Goal: Information Seeking & Learning: Learn about a topic

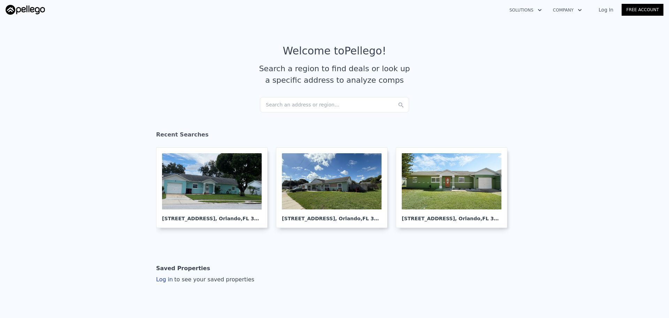
drag, startPoint x: 0, startPoint y: 0, endPoint x: 274, endPoint y: 105, distance: 293.4
drag, startPoint x: 274, startPoint y: 105, endPoint x: 262, endPoint y: 104, distance: 11.5
click at [262, 104] on div "Search an address or region..." at bounding box center [334, 104] width 149 height 15
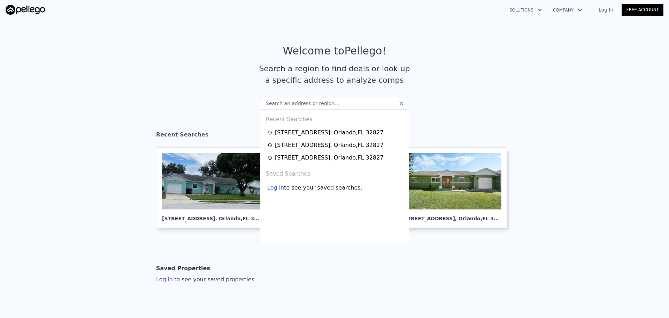
click at [284, 101] on input "text" at bounding box center [334, 103] width 149 height 13
paste input "1615 W Gadsen Blvd, Orlando, FL 32812"
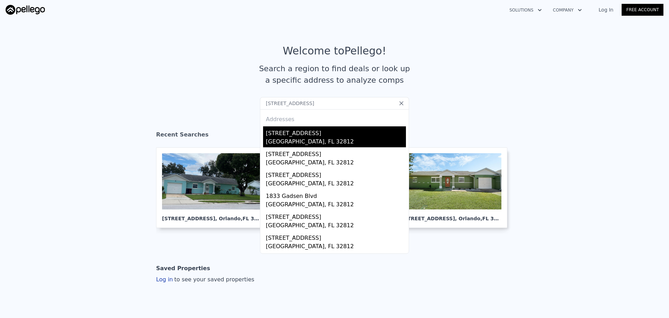
type input "1615 W Gadsen Blvd, Orlando, FL 32812"
click at [279, 131] on div "[STREET_ADDRESS]" at bounding box center [336, 131] width 140 height 11
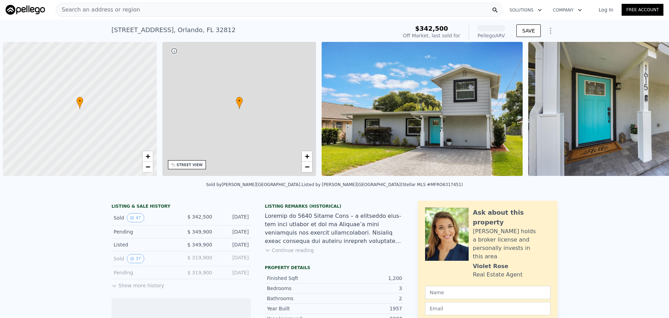
scroll to position [0, 3]
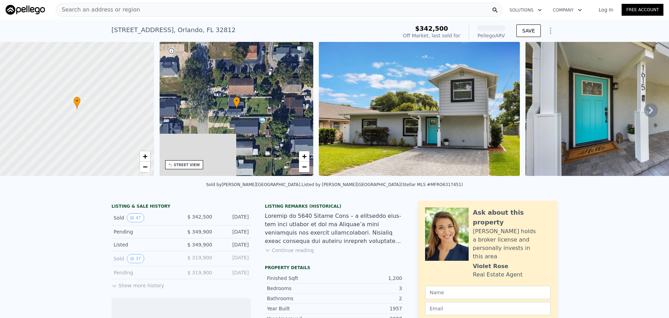
click at [442, 95] on img at bounding box center [419, 109] width 201 height 134
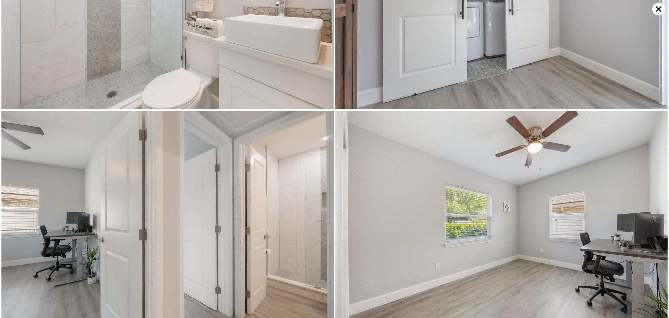
scroll to position [3760, 0]
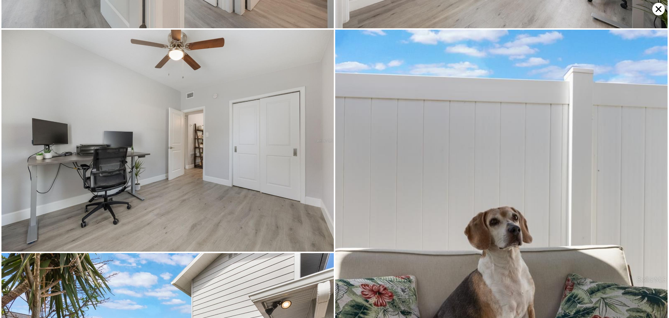
click at [657, 9] on icon at bounding box center [659, 9] width 13 height 13
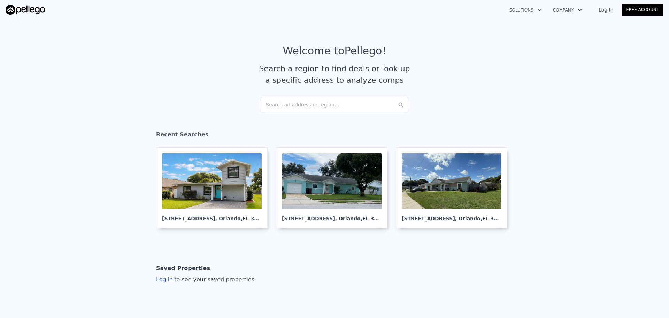
click at [292, 102] on div "Search an address or region..." at bounding box center [334, 104] width 149 height 15
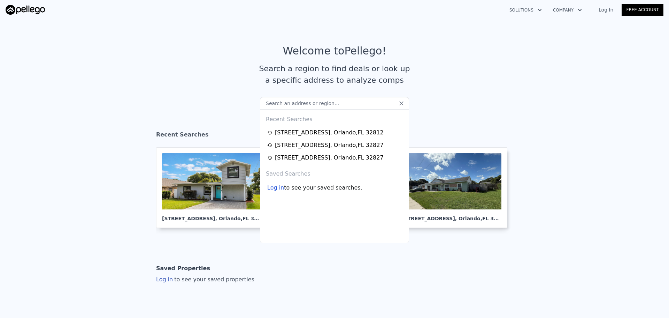
click at [290, 104] on input "text" at bounding box center [334, 103] width 149 height 13
paste input "[STREET_ADDRESS]"
type input "[STREET_ADDRESS]"
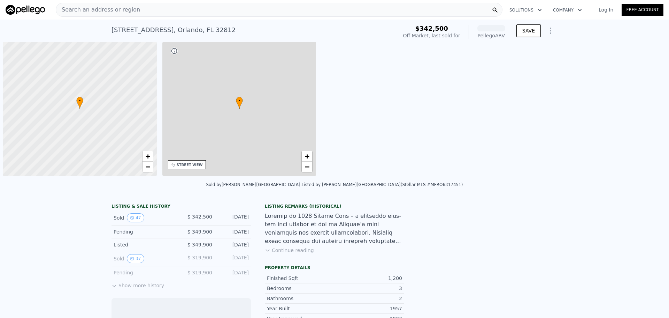
scroll to position [0, 3]
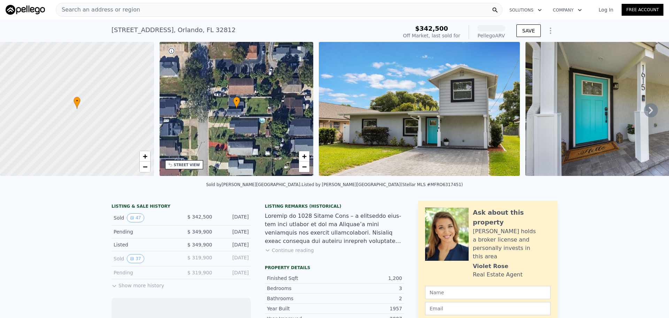
click at [434, 144] on img at bounding box center [419, 109] width 201 height 134
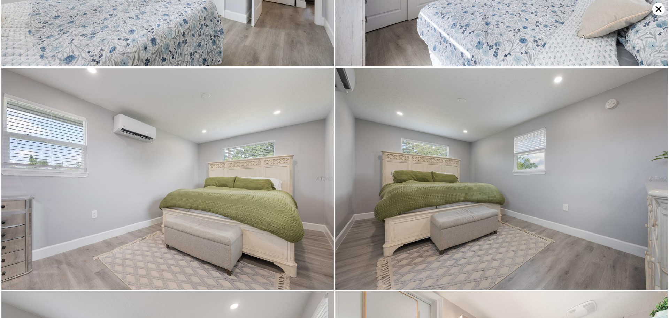
scroll to position [2654, 0]
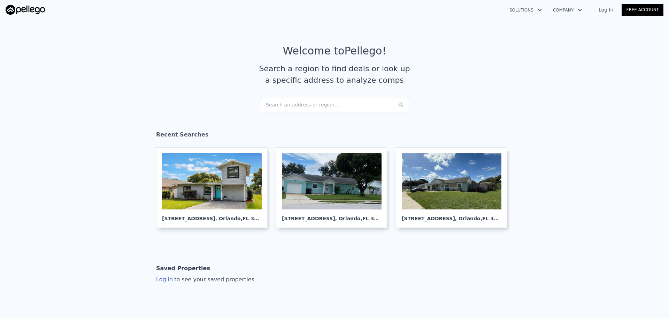
click at [287, 104] on div "Search an address or region..." at bounding box center [334, 104] width 149 height 15
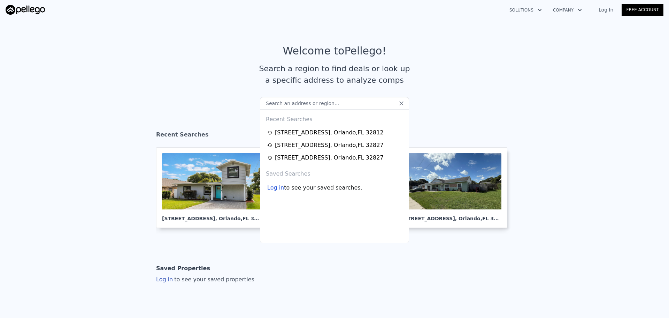
click at [326, 105] on input "text" at bounding box center [334, 103] width 149 height 13
paste input "[STREET_ADDRESS]"
type input "[STREET_ADDRESS]"
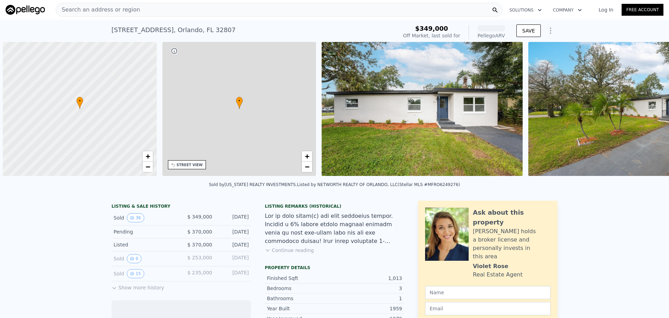
scroll to position [0, 3]
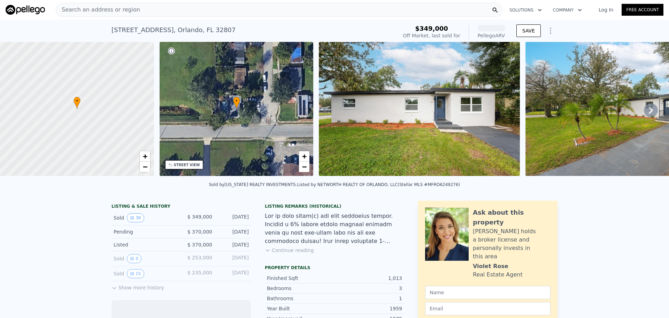
click at [470, 110] on img at bounding box center [419, 109] width 201 height 134
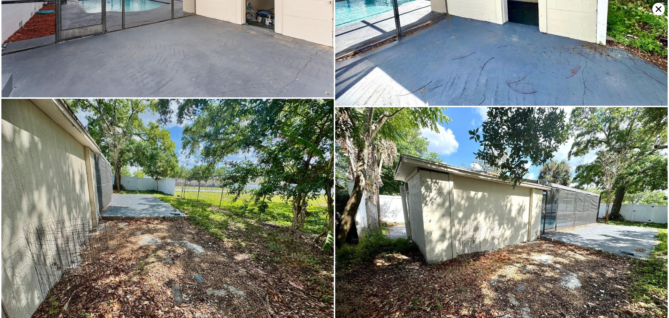
scroll to position [3719, 0]
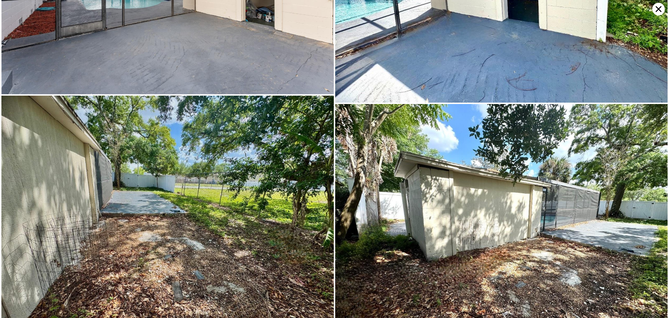
drag, startPoint x: 661, startPoint y: 8, endPoint x: 622, endPoint y: 37, distance: 48.8
click at [661, 8] on icon at bounding box center [659, 9] width 13 height 13
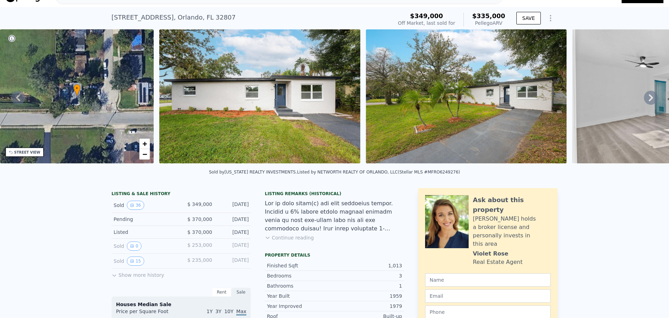
scroll to position [0, 0]
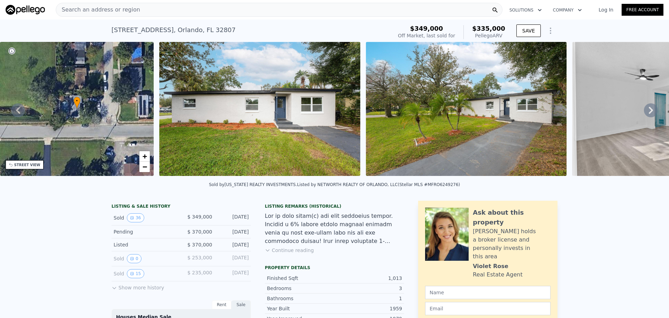
click at [644, 105] on img at bounding box center [672, 109] width 201 height 134
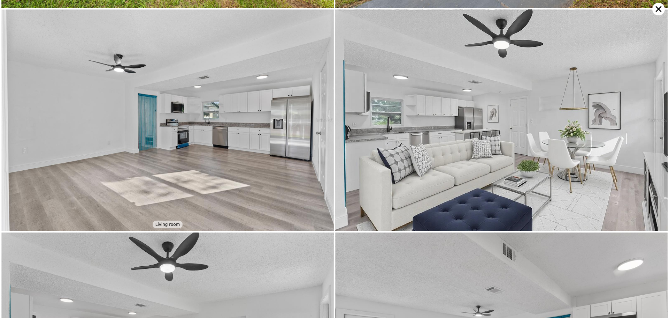
scroll to position [221, 0]
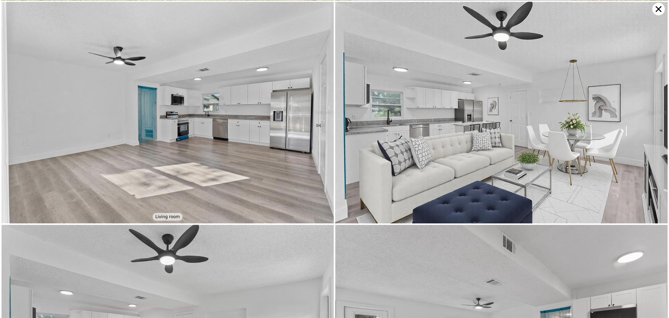
click at [654, 6] on icon at bounding box center [659, 9] width 13 height 13
